Goal: Information Seeking & Learning: Check status

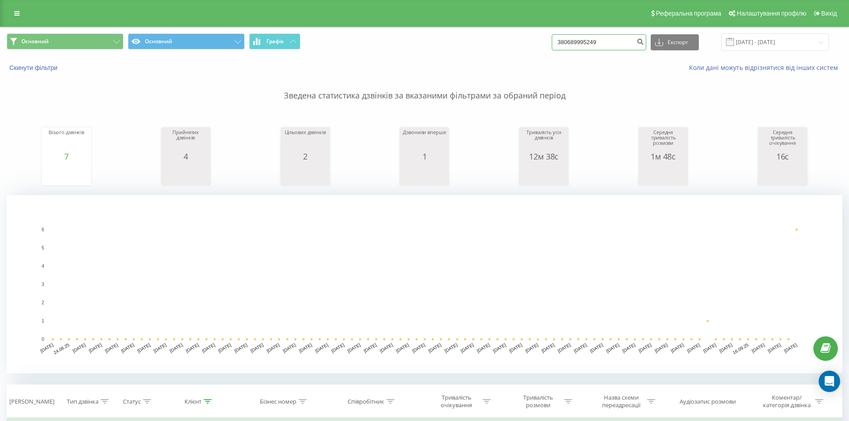
drag, startPoint x: 611, startPoint y: 38, endPoint x: 373, endPoint y: 27, distance: 238.2
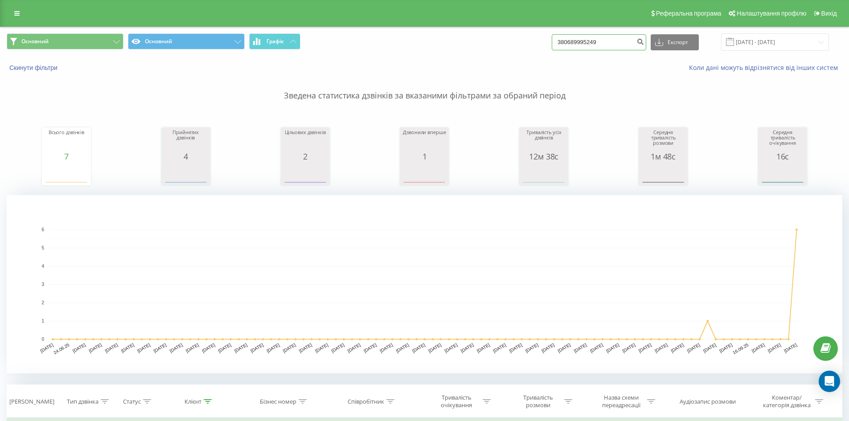
click at [366, 26] on div "Реферальна програма Налаштування профілю Вихід Основний Основний Графік 3806899…" at bounding box center [424, 335] width 849 height 670
click at [646, 45] on button "submit" at bounding box center [640, 42] width 12 height 16
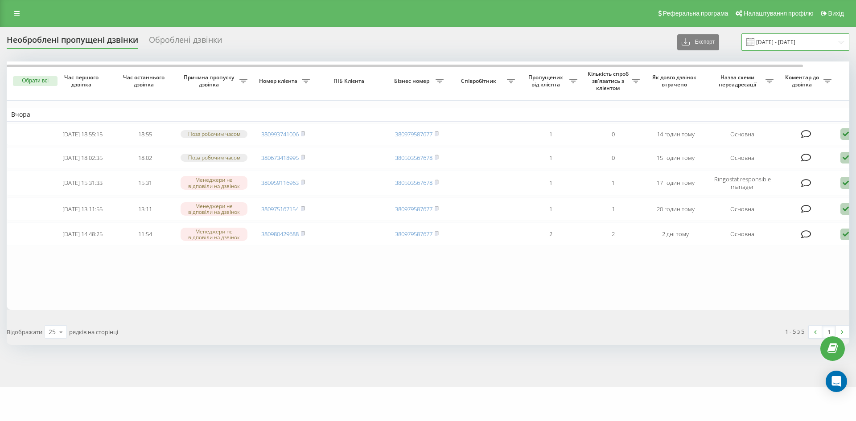
click at [792, 51] on input "22.08.2025 - 22.09.2025" at bounding box center [795, 41] width 108 height 17
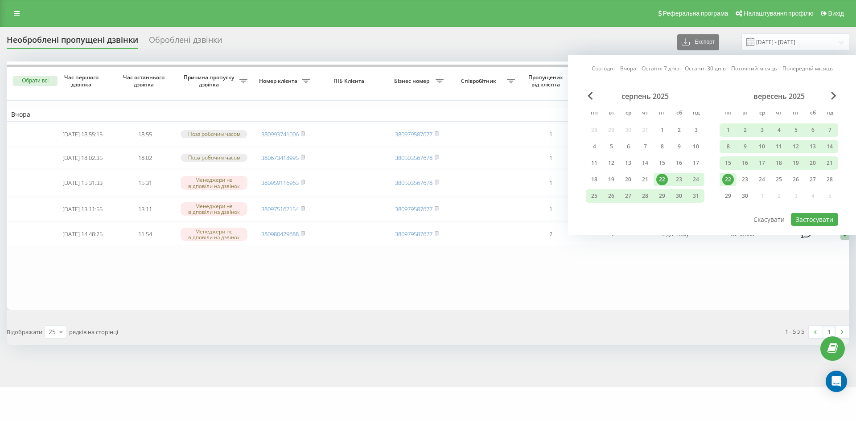
click at [657, 74] on div "Сьогодні Вчора Останні 7 днів Останні 30 днів Поточний місяць Попередній місяць…" at bounding box center [712, 145] width 288 height 180
click at [659, 71] on link "Останні 7 днів" at bounding box center [660, 68] width 38 height 8
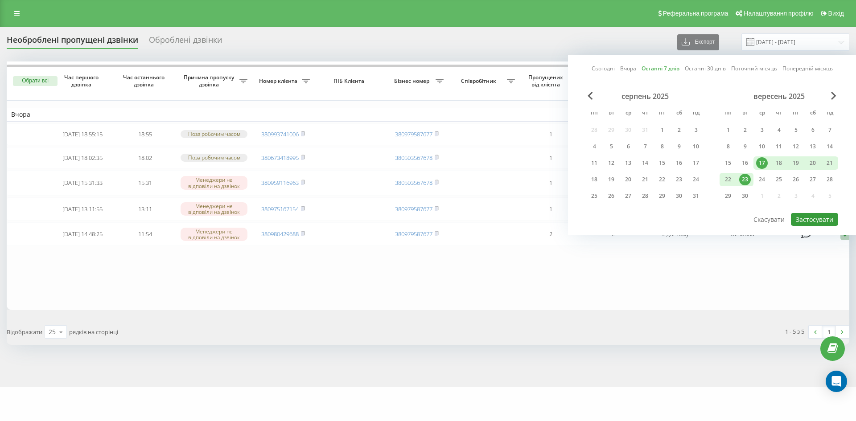
click at [814, 223] on button "Застосувати" at bounding box center [813, 219] width 47 height 13
type input "[DATE] - [DATE]"
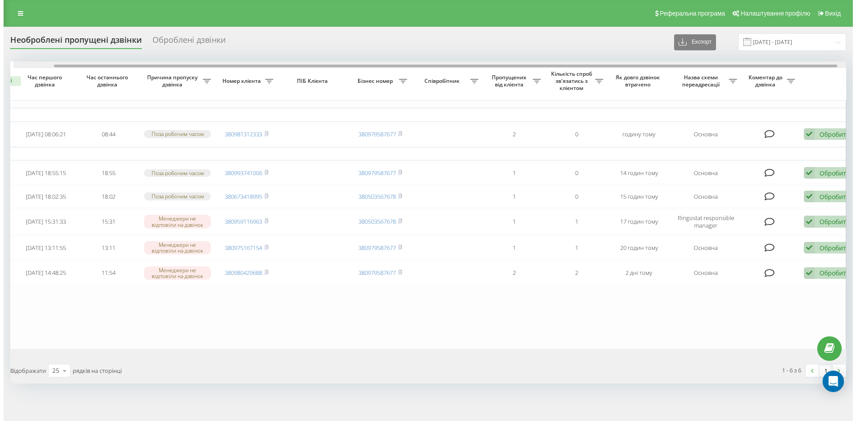
scroll to position [0, 56]
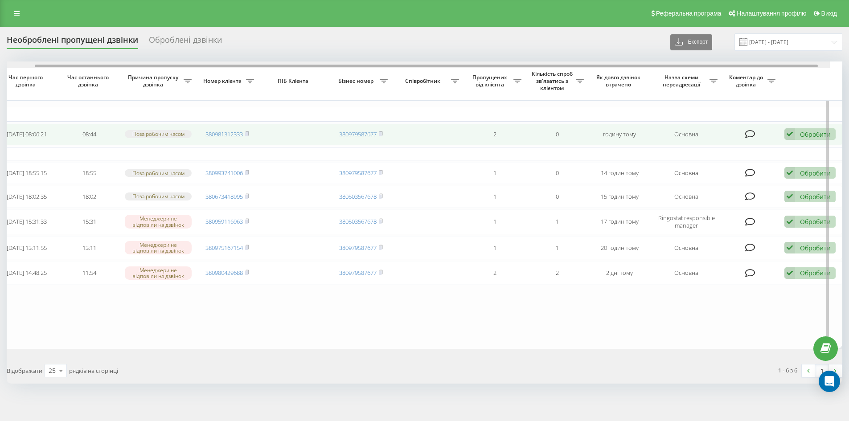
drag, startPoint x: 403, startPoint y: 66, endPoint x: 599, endPoint y: 124, distance: 204.4
click at [533, 87] on div "Обрати всі Час першого дзвінка Час останнього дзвінка Причина пропуску дзвінка …" at bounding box center [425, 204] width 836 height 287
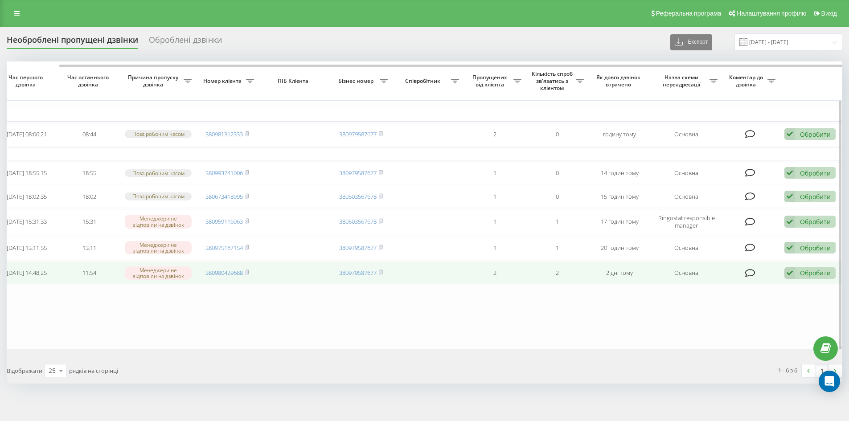
click at [801, 277] on div "Обробити" at bounding box center [815, 273] width 31 height 8
click at [790, 295] on div "Не вдалося зв'язатися" at bounding box center [751, 287] width 167 height 16
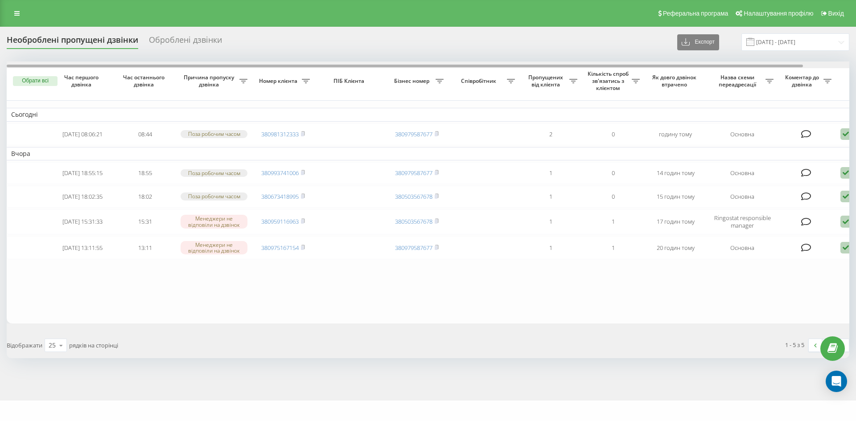
scroll to position [0, 49]
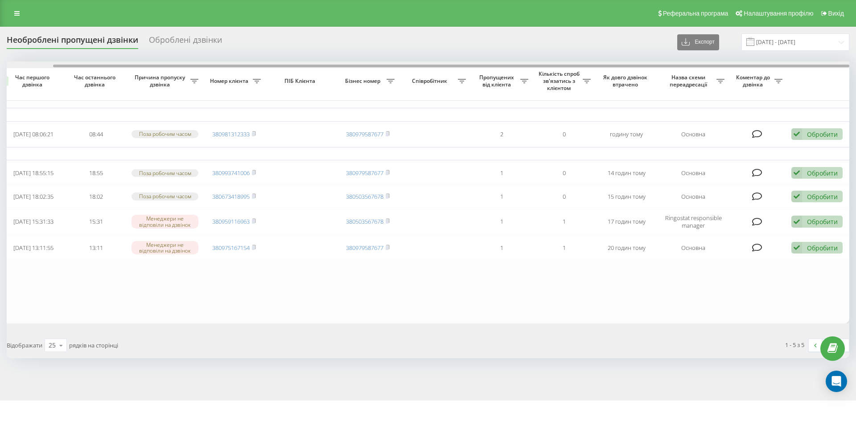
drag, startPoint x: 222, startPoint y: 67, endPoint x: 421, endPoint y: 81, distance: 199.2
click at [411, 78] on div "Обрати всі Час першого дзвінка Час останнього дзвінка Причина пропуску дзвінка …" at bounding box center [428, 192] width 842 height 262
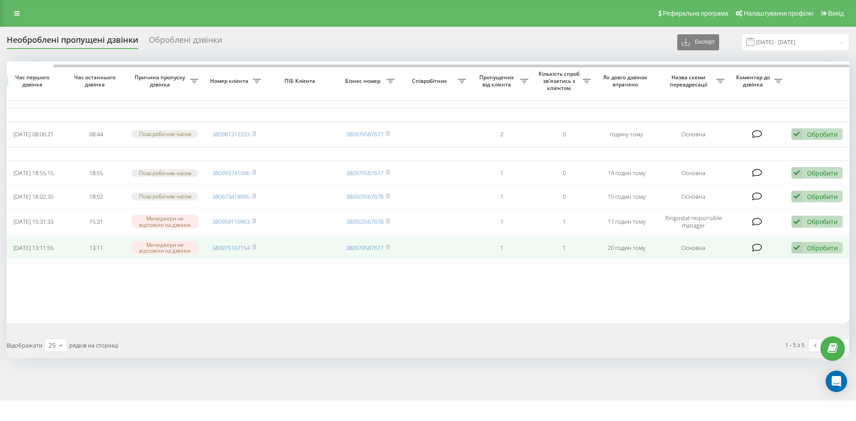
click at [807, 252] on div "Обробити" at bounding box center [822, 248] width 31 height 8
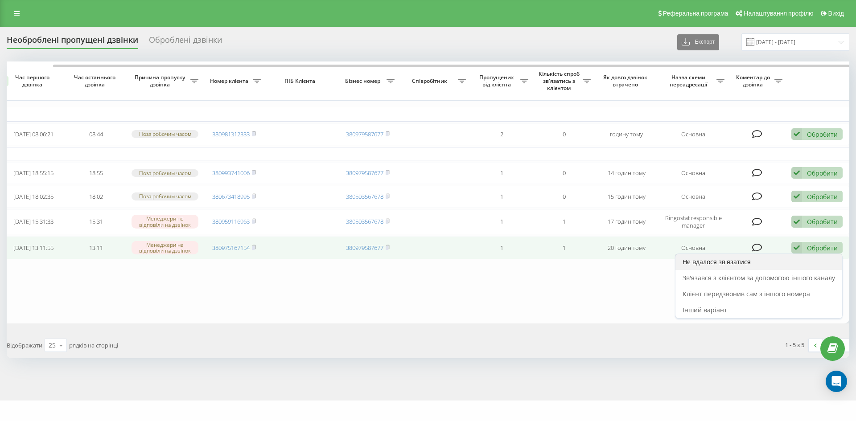
click at [700, 266] on span "Не вдалося зв'язатися" at bounding box center [716, 262] width 68 height 8
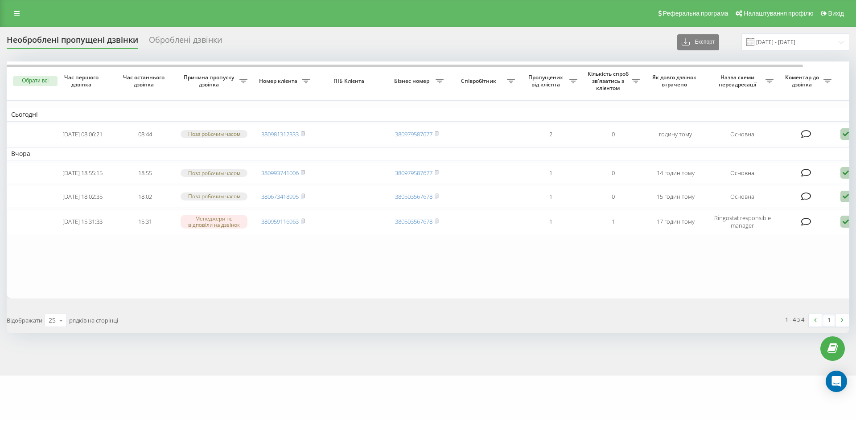
drag, startPoint x: 762, startPoint y: 271, endPoint x: 755, endPoint y: 274, distance: 8.0
click at [762, 271] on table "Сьогодні 2025-09-23 08:06:21 08:44 Поза робочим часом 380981312333 380979587677…" at bounding box center [452, 179] width 891 height 237
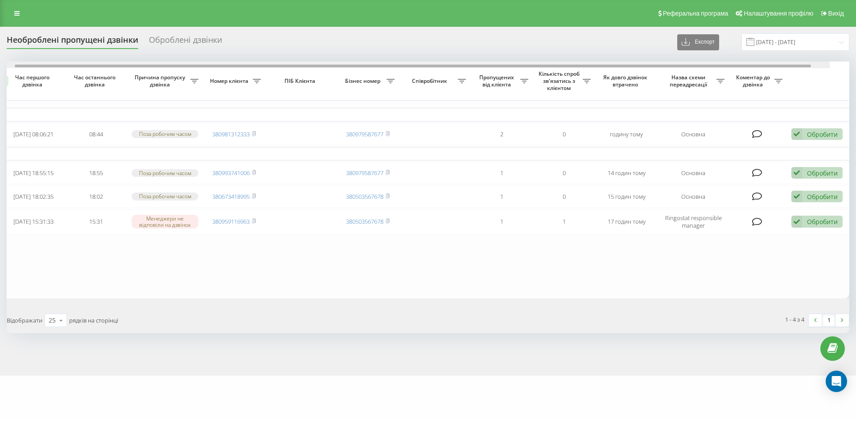
drag, startPoint x: 629, startPoint y: 65, endPoint x: 769, endPoint y: 285, distance: 260.8
click at [816, 75] on div "Обрати всі Час першого дзвінка Час останнього дзвінка Причина пропуску дзвінка …" at bounding box center [428, 179] width 842 height 237
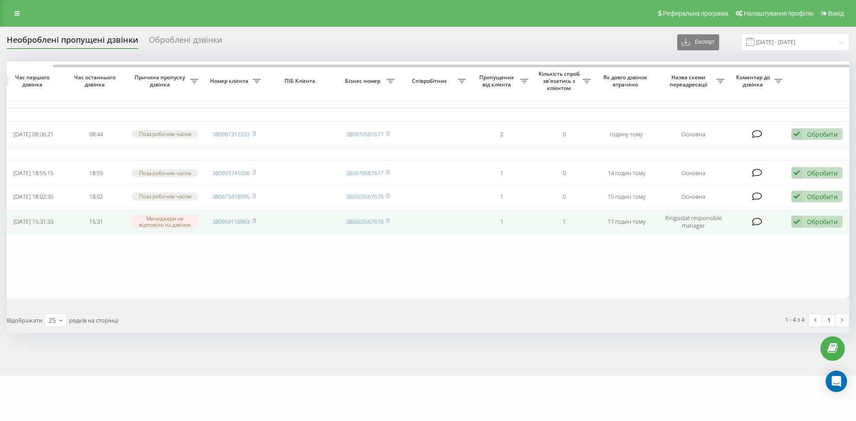
click at [812, 226] on div "Обробити" at bounding box center [822, 221] width 31 height 8
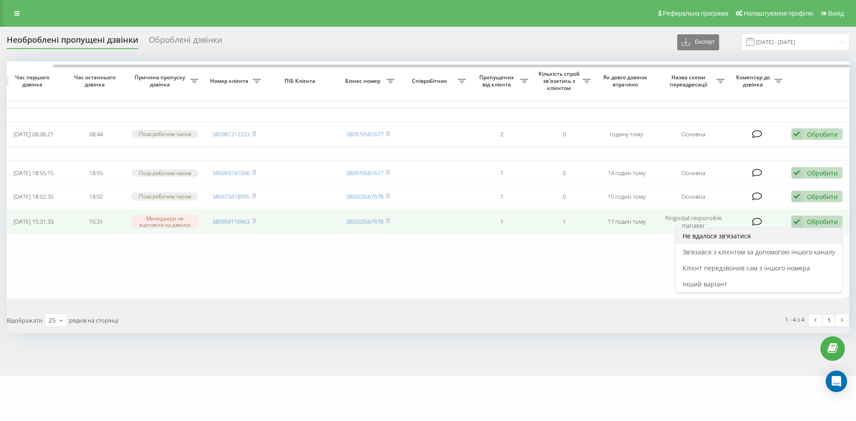
click at [763, 244] on div "Не вдалося зв'язатися" at bounding box center [758, 236] width 167 height 16
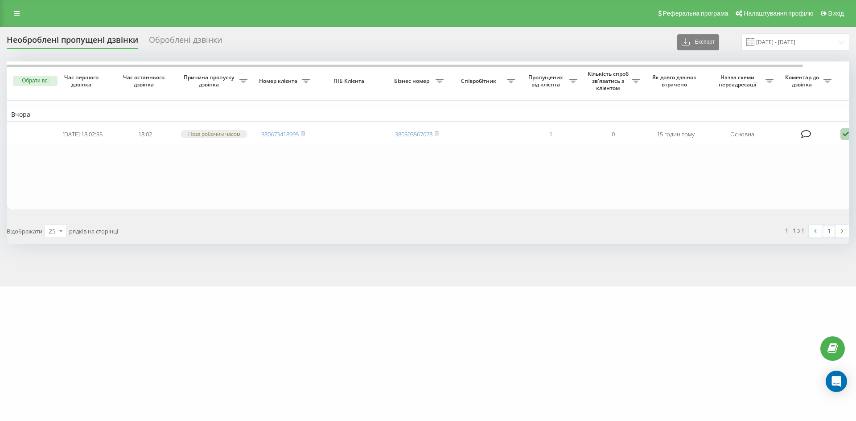
click at [55, 175] on table "Вчора [DATE] 18:02:35 18:02 Поза робочим часом 380673418995 380503567678 1 0 15…" at bounding box center [452, 134] width 891 height 147
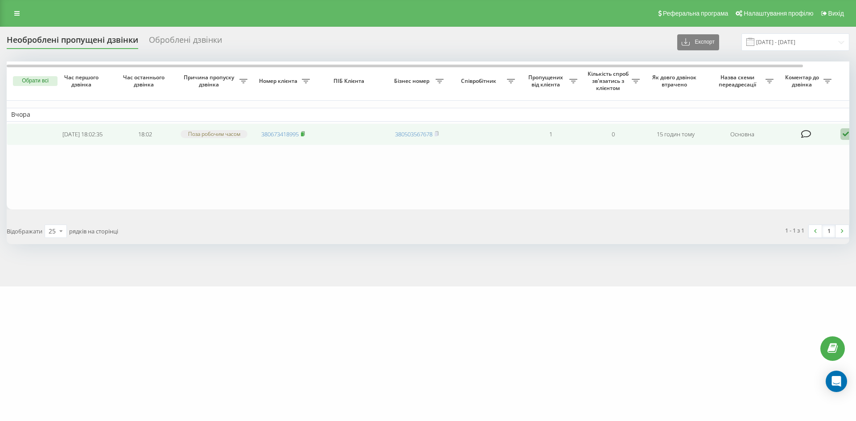
click at [303, 135] on rect at bounding box center [302, 134] width 3 height 4
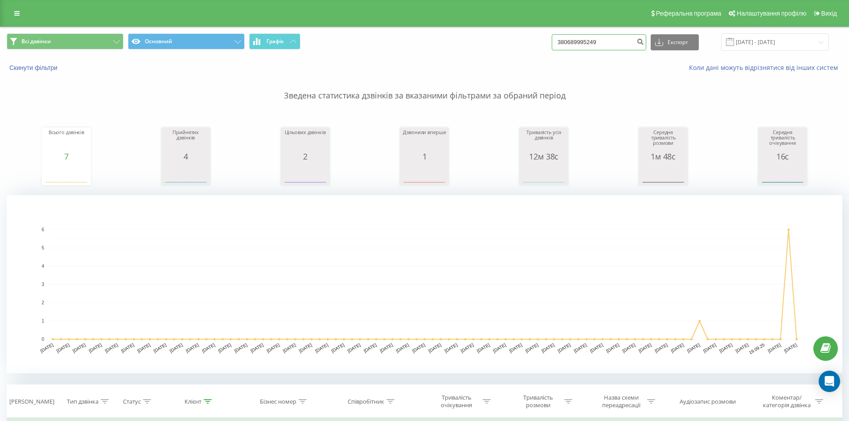
drag, startPoint x: 624, startPoint y: 45, endPoint x: 413, endPoint y: 39, distance: 210.9
click at [413, 39] on div "Всі дзвінки Основний Графік 380689995249 Експорт .csv .xls .xlsx 23.06.2025 - 2…" at bounding box center [425, 41] width 836 height 17
paste input "5367507"
type input "380685367507"
click at [644, 43] on icon "submit" at bounding box center [640, 40] width 8 height 5
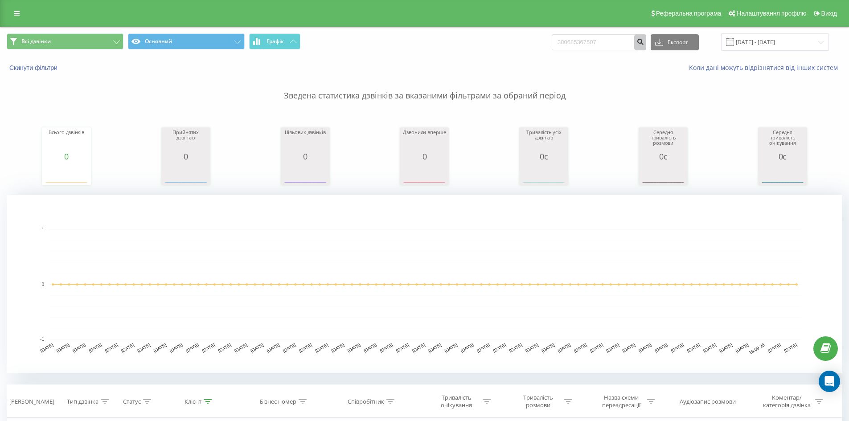
click at [646, 41] on button "submit" at bounding box center [640, 42] width 12 height 16
drag, startPoint x: 620, startPoint y: 41, endPoint x: 251, endPoint y: 25, distance: 369.3
click at [245, 25] on div "Реферальна програма Налаштування профілю Вихід Всі дзвінки Основний Графік 3806…" at bounding box center [424, 313] width 849 height 626
paste input "973754795"
type input "380973754795"
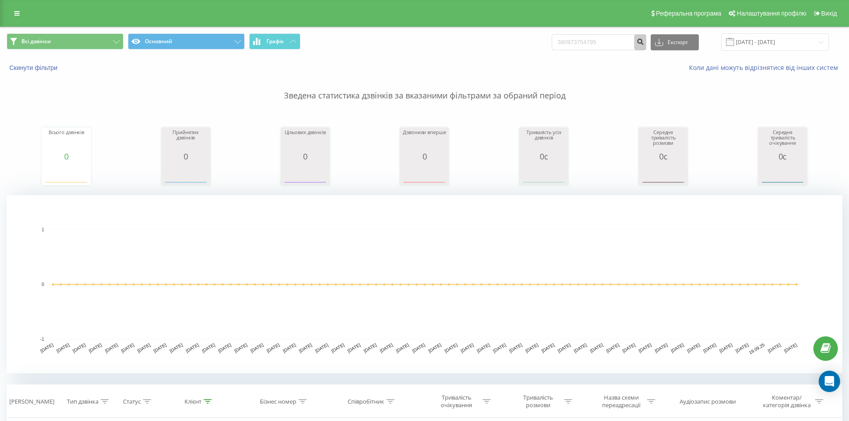
click at [645, 41] on button "submit" at bounding box center [640, 42] width 12 height 16
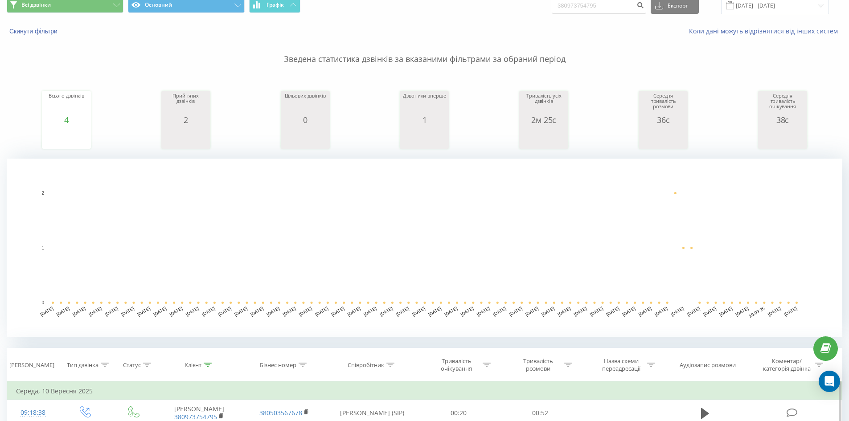
scroll to position [89, 0]
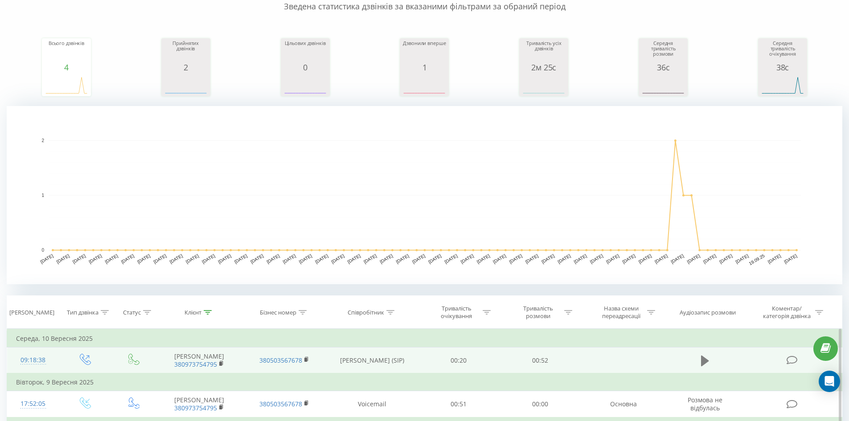
click at [704, 363] on icon at bounding box center [705, 360] width 8 height 11
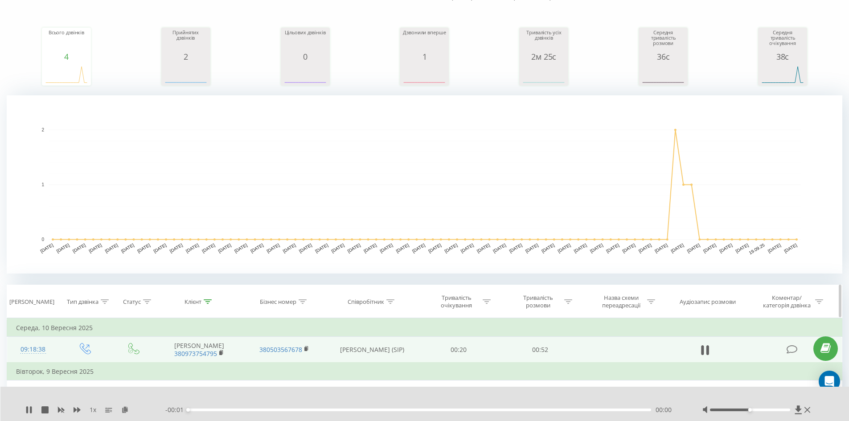
scroll to position [134, 0]
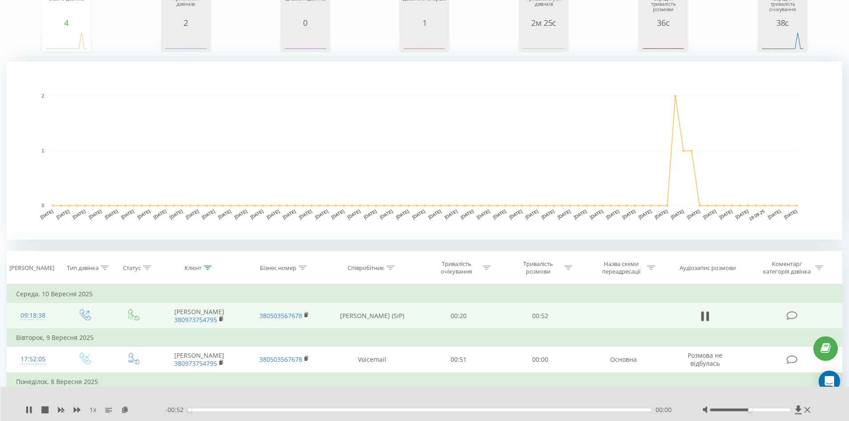
click at [213, 410] on div "00:00" at bounding box center [419, 410] width 463 height 3
click at [80, 410] on icon at bounding box center [77, 409] width 7 height 7
drag, startPoint x: 29, startPoint y: 412, endPoint x: 82, endPoint y: 397, distance: 55.1
click at [29, 412] on icon at bounding box center [28, 409] width 7 height 7
click at [703, 323] on button at bounding box center [704, 316] width 13 height 13
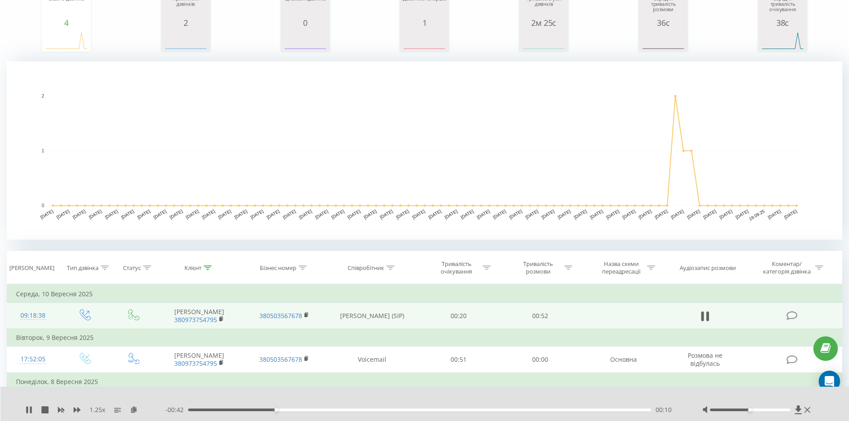
click at [365, 411] on div "00:10" at bounding box center [419, 410] width 463 height 3
click at [454, 409] on div "00:21" at bounding box center [419, 410] width 463 height 3
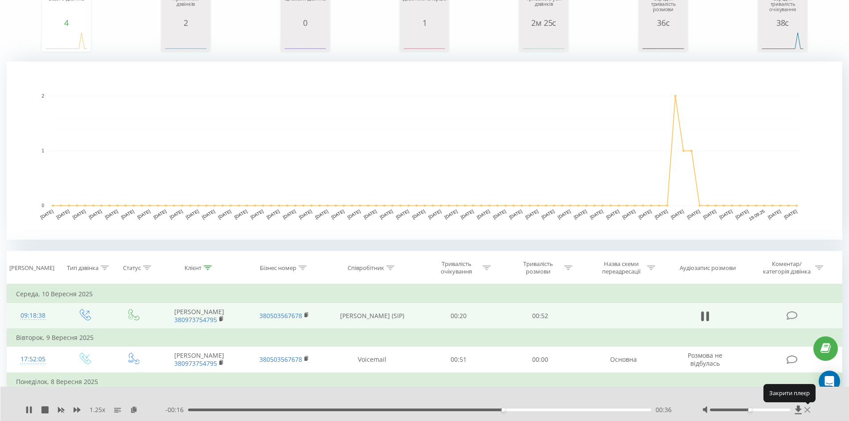
click at [808, 410] on icon at bounding box center [807, 409] width 6 height 7
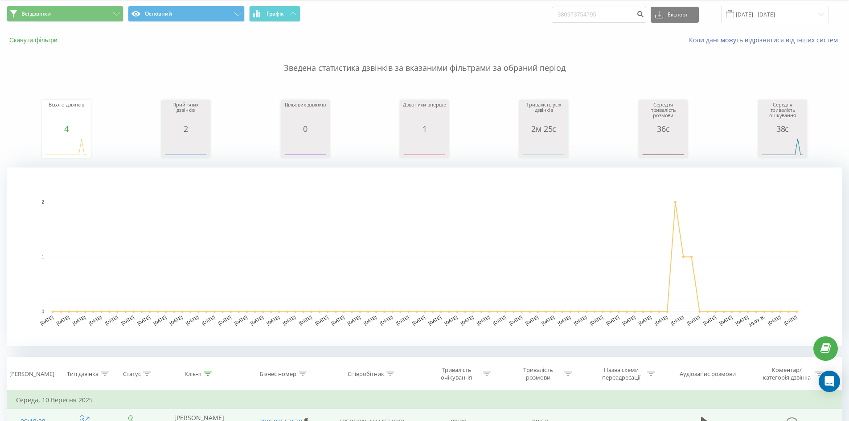
scroll to position [0, 0]
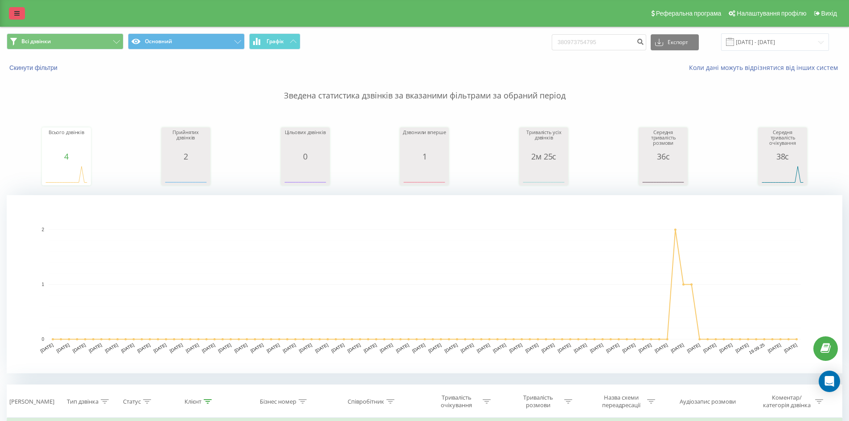
click at [25, 15] on link at bounding box center [17, 13] width 16 height 12
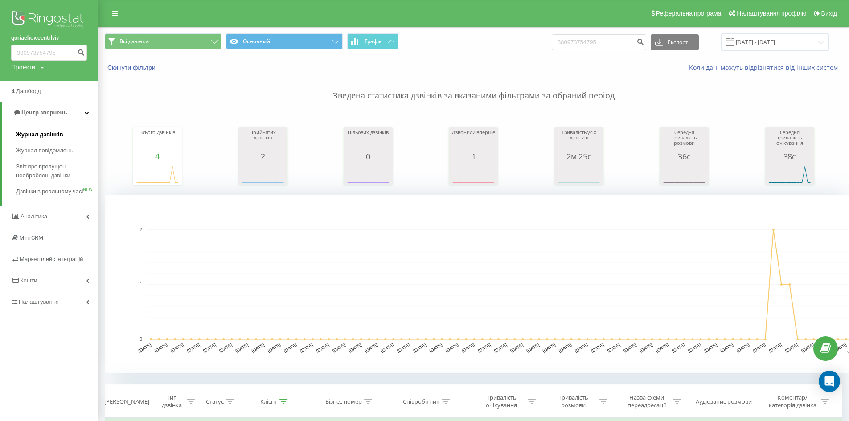
click at [50, 132] on span "Журнал дзвінків" at bounding box center [39, 134] width 47 height 9
click at [37, 132] on span "Журнал дзвінків" at bounding box center [39, 134] width 47 height 9
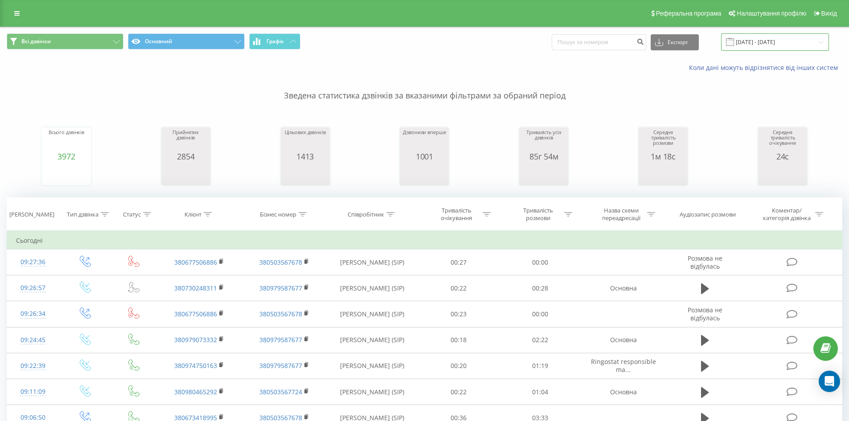
click at [785, 43] on input "23.08.2025 - 23.09.2025" at bounding box center [775, 41] width 108 height 17
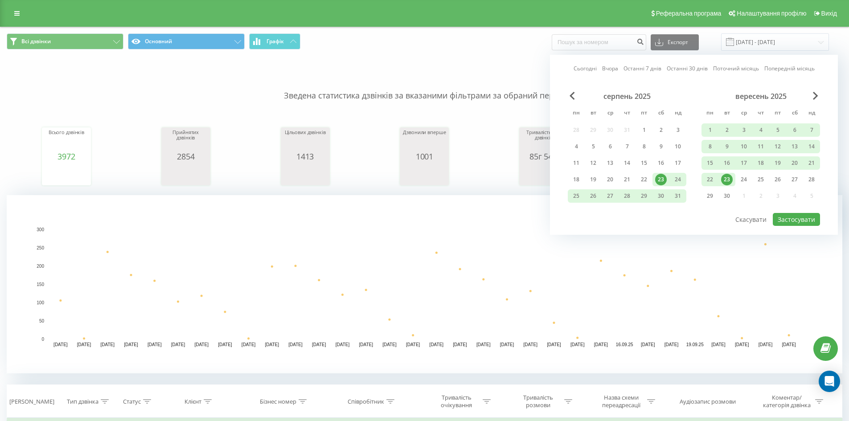
click at [592, 65] on link "Сьогодні" at bounding box center [584, 68] width 23 height 8
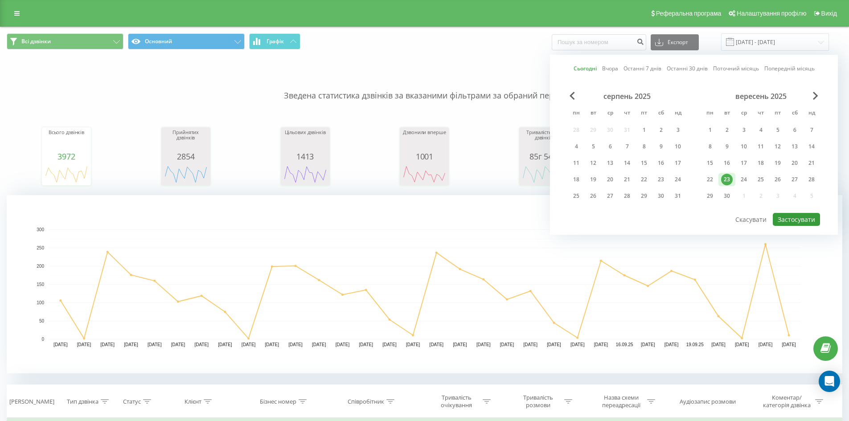
click at [810, 223] on button "Застосувати" at bounding box center [796, 219] width 47 height 13
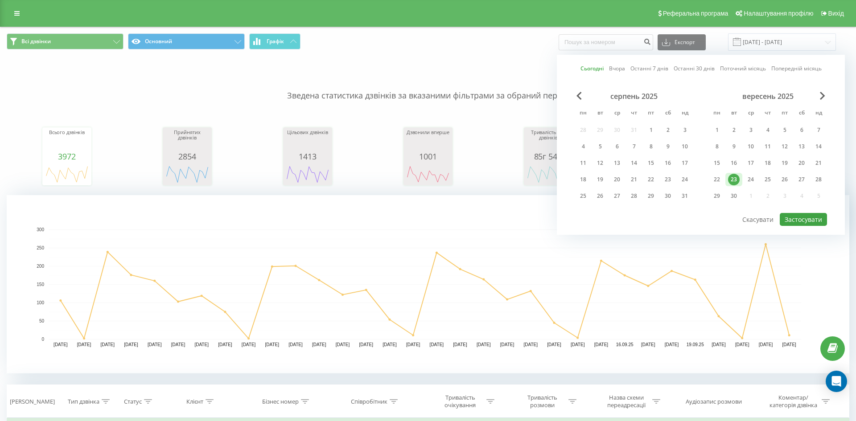
type input "23.09.2025 - 23.09.2025"
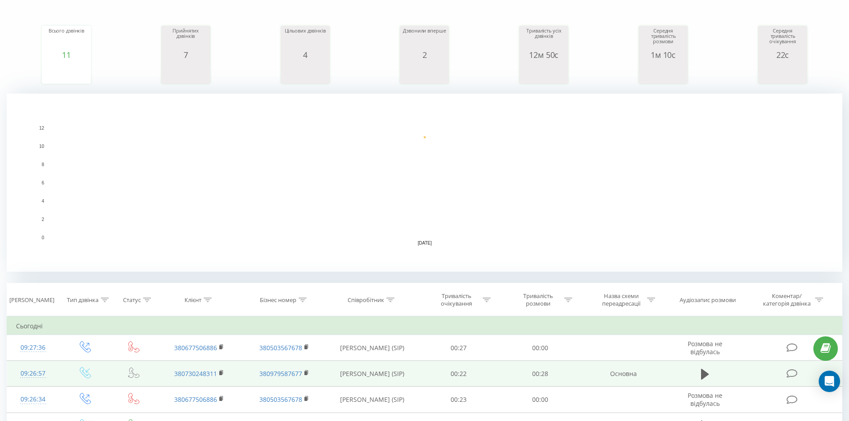
scroll to position [178, 0]
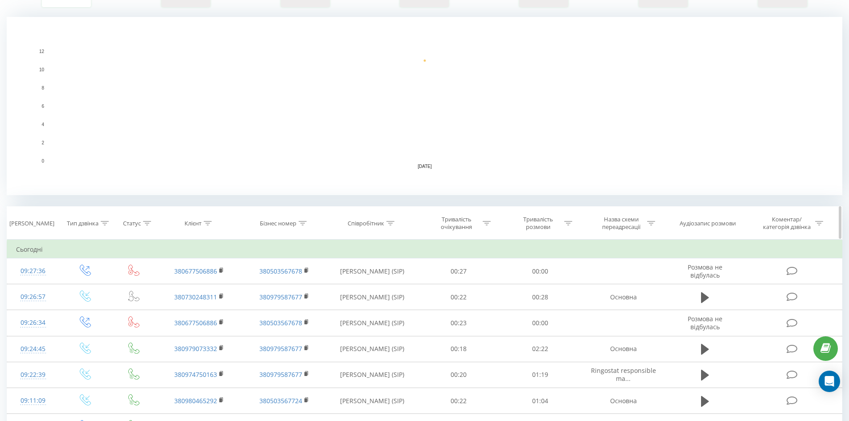
click at [384, 225] on div "Співробітник" at bounding box center [366, 224] width 37 height 8
click at [370, 289] on input "text" at bounding box center [372, 287] width 78 height 16
type input "НИКИГА"
click at [384, 305] on span "OK" at bounding box center [391, 305] width 25 height 14
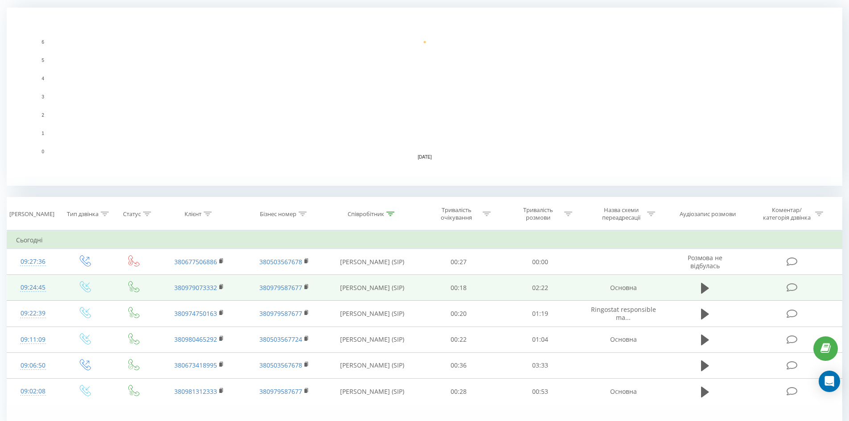
scroll to position [231, 0]
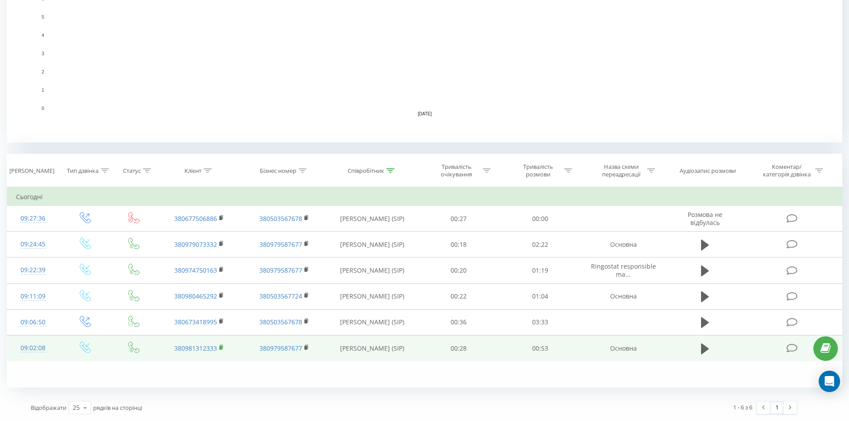
click at [222, 349] on rect at bounding box center [220, 348] width 3 height 4
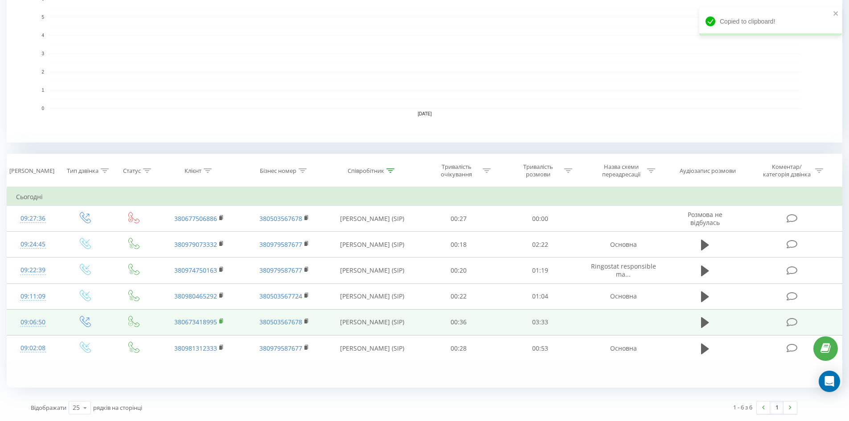
click at [222, 322] on icon at bounding box center [221, 321] width 5 height 6
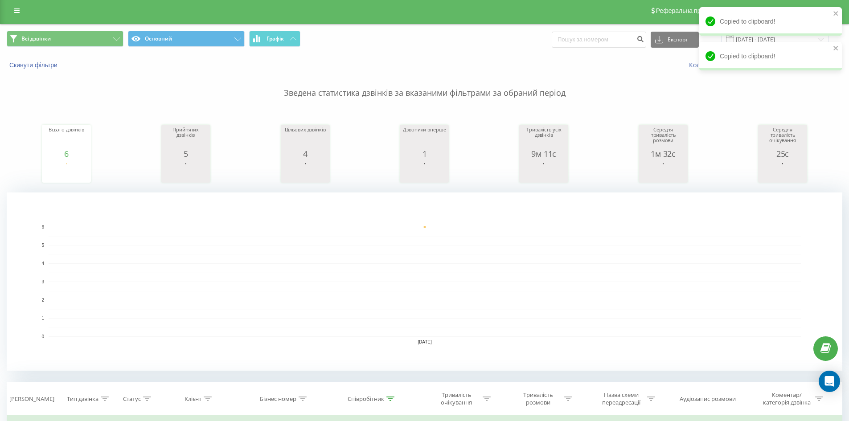
scroll to position [0, 0]
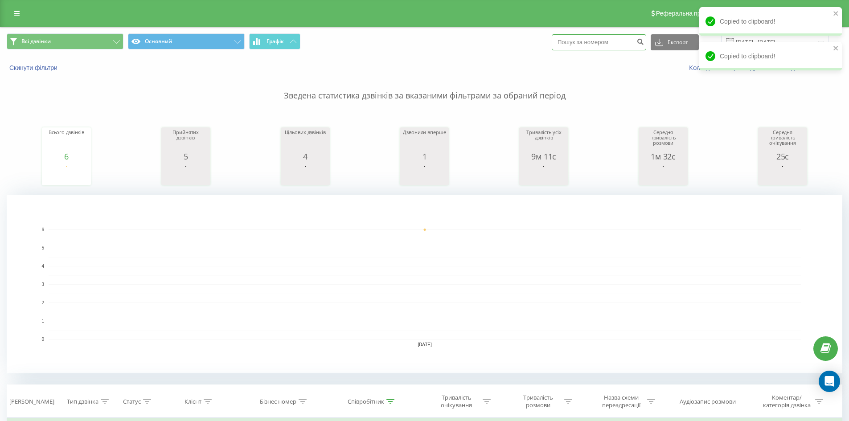
drag, startPoint x: 633, startPoint y: 45, endPoint x: 438, endPoint y: 47, distance: 194.7
click at [385, 35] on div "Всі дзвінки Основний Графік Експорт .csv .xls .xlsx 23.09.2025 - 23.09.2025" at bounding box center [425, 41] width 836 height 17
paste input "380673418995"
type input "380673418995"
click at [644, 42] on icon "submit" at bounding box center [640, 40] width 8 height 5
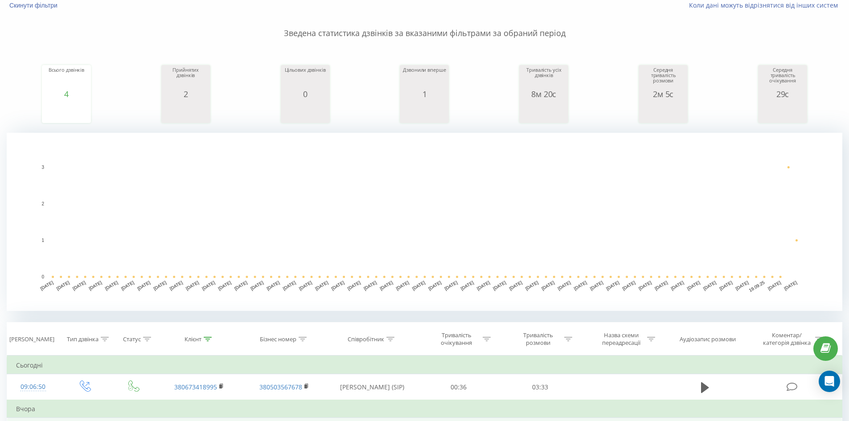
scroll to position [178, 0]
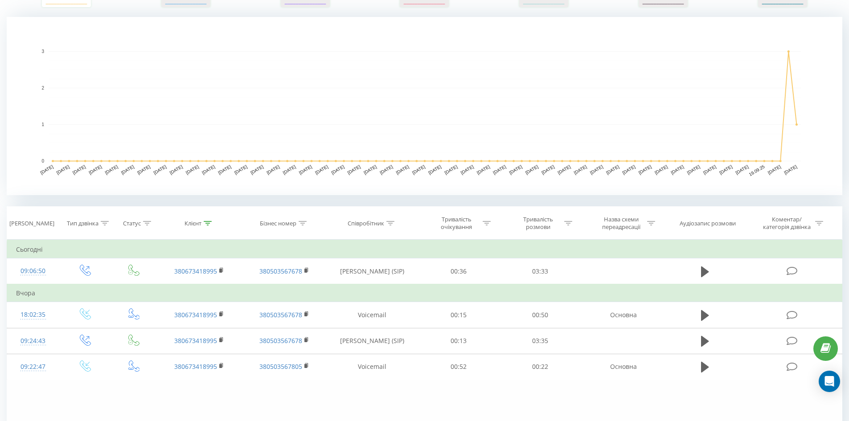
click at [843, 201] on div "Всі дзвінки Основний Графік 380673418995 Експорт .csv .xls .xlsx [DATE] - [DATE…" at bounding box center [424, 160] width 849 height 625
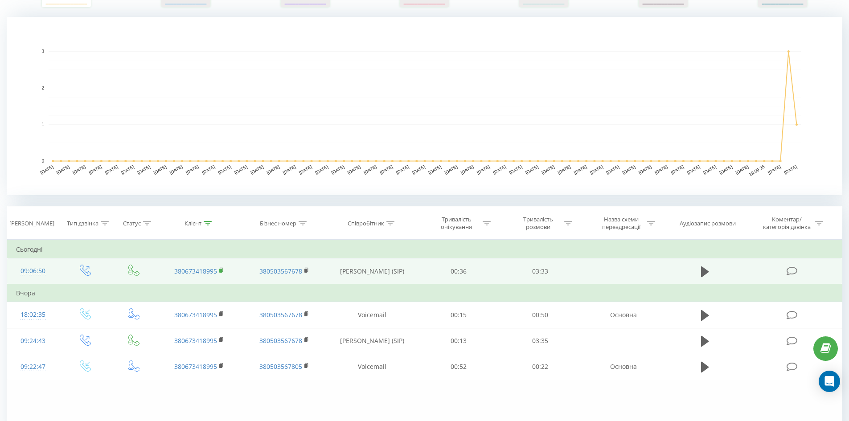
click at [221, 271] on rect at bounding box center [220, 271] width 3 height 4
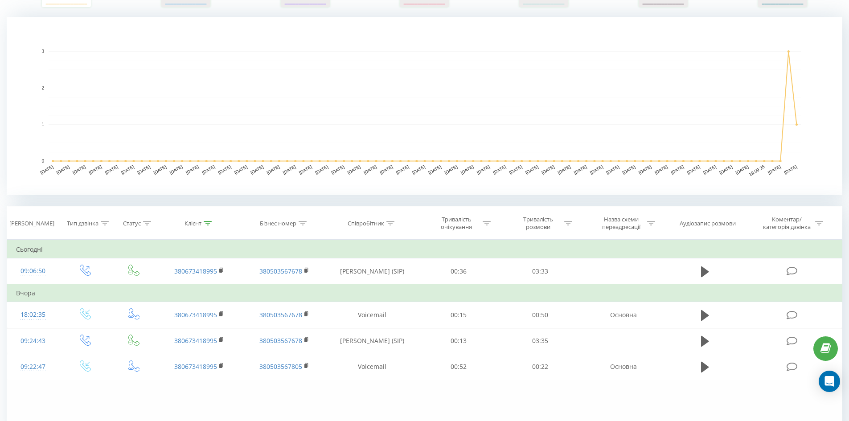
drag, startPoint x: 819, startPoint y: 29, endPoint x: 855, endPoint y: 87, distance: 68.0
click at [819, 29] on rect "A chart." at bounding box center [425, 106] width 836 height 178
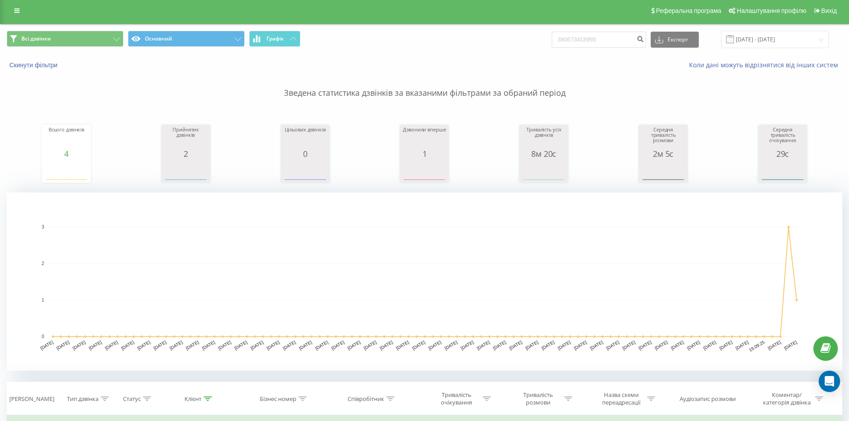
scroll to position [0, 0]
